Goal: Navigation & Orientation: Find specific page/section

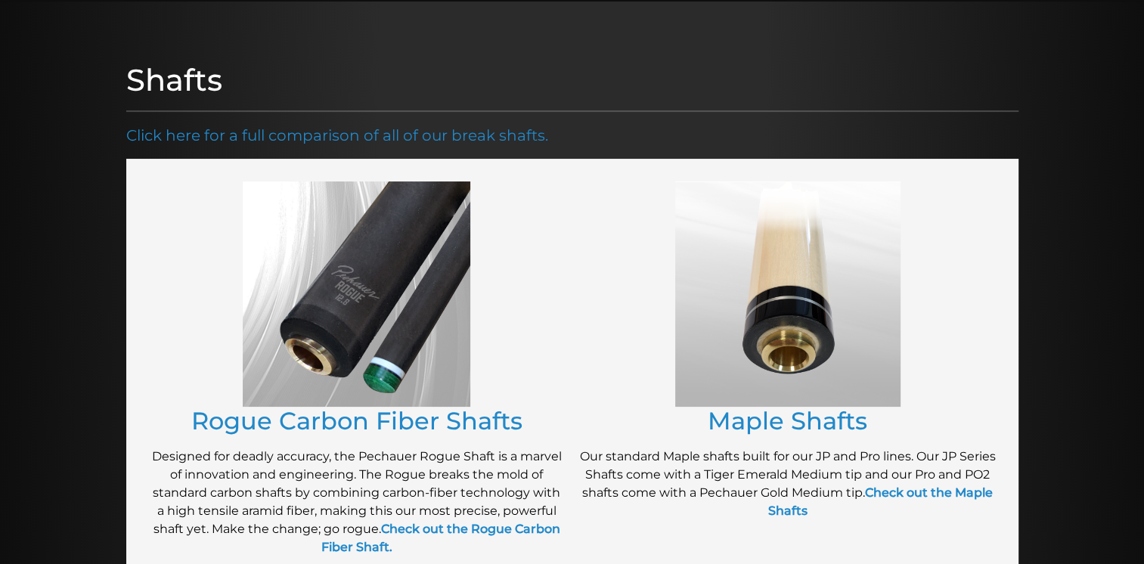
scroll to position [121, 0]
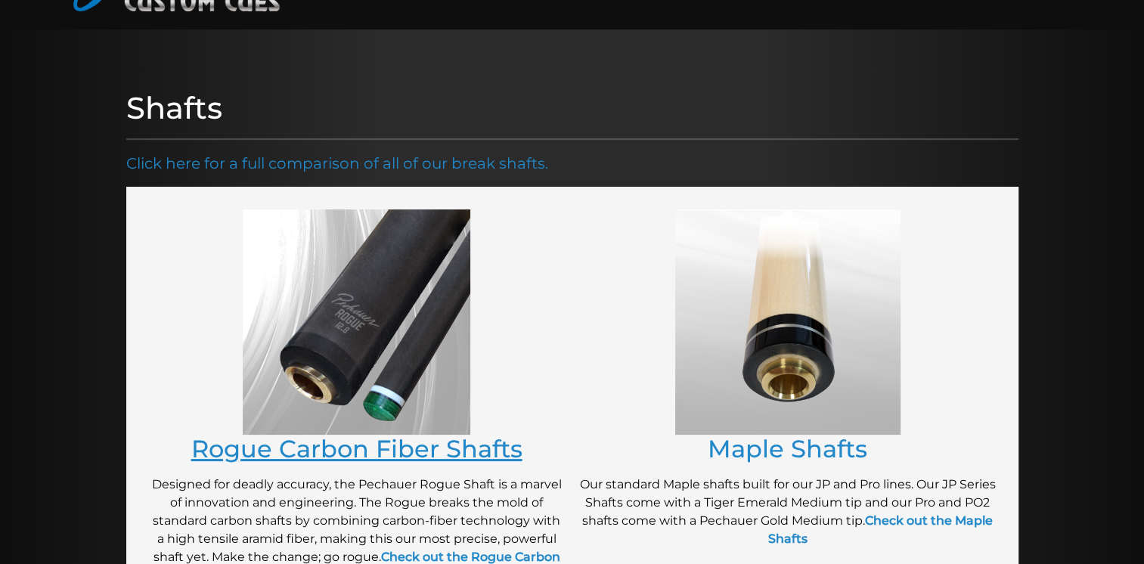
click at [366, 440] on link "Rogue Carbon Fiber Shafts" at bounding box center [356, 448] width 331 height 29
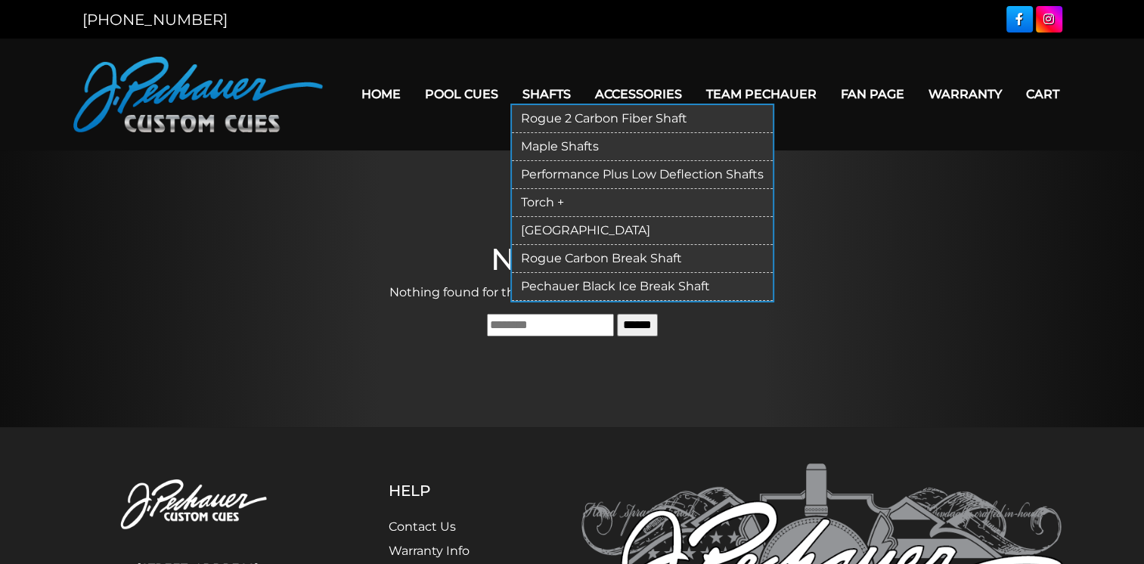
click at [594, 116] on link "Rogue 2 Carbon Fiber Shaft" at bounding box center [642, 119] width 261 height 28
